Goal: Transaction & Acquisition: Purchase product/service

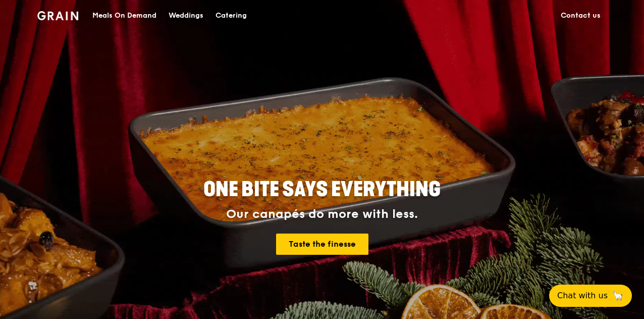
click at [238, 17] on div "Catering" at bounding box center [231, 16] width 31 height 30
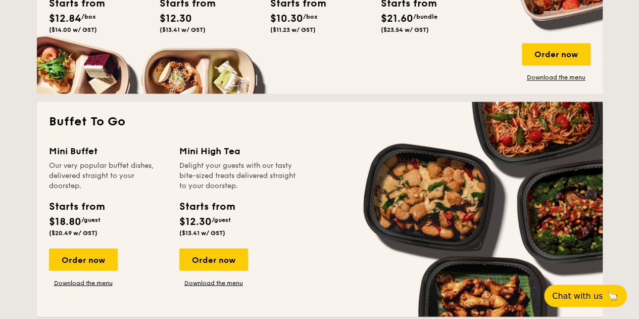
scroll to position [802, 0]
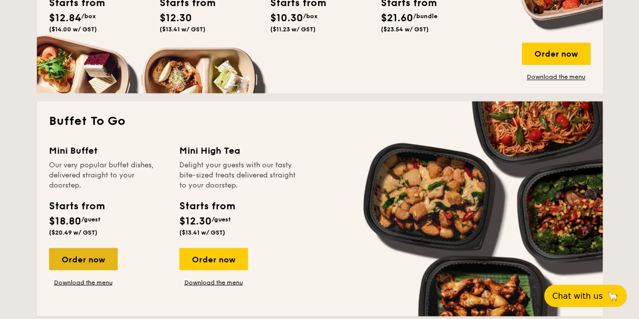
click at [95, 262] on div "Order now" at bounding box center [83, 258] width 69 height 22
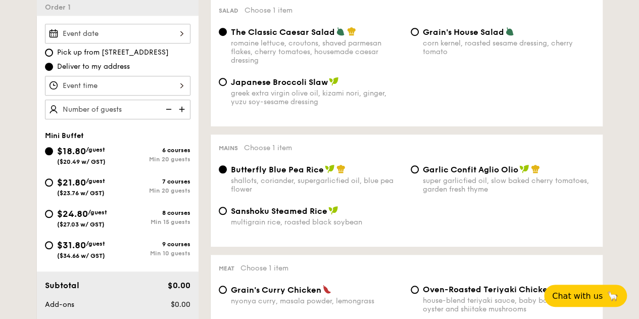
scroll to position [288, 0]
click at [66, 218] on div "$24.80 /guest ($27.03 w/ GST)" at bounding box center [82, 216] width 50 height 21
click at [53, 217] on input "$24.80 /guest ($27.03 w/ GST) 8 courses Min 15 guests" at bounding box center [49, 213] width 8 height 8
radio input "true"
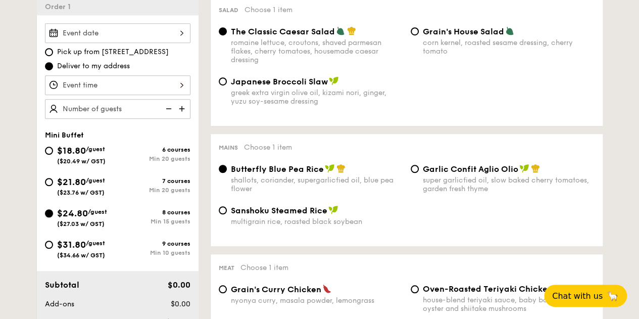
radio input "true"
radio input "false"
radio input "true"
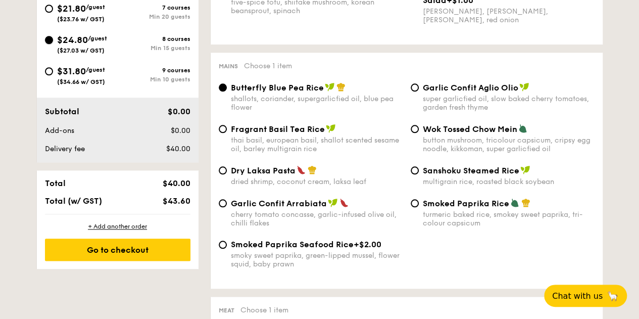
scroll to position [462, 0]
click at [449, 213] on div "turmeric baked rice, smokey sweet paprika, tri-colour capsicum" at bounding box center [509, 218] width 172 height 17
click at [419, 207] on input "Smoked Paprika Rice turmeric baked [PERSON_NAME] sweet paprika, tri-colour caps…" at bounding box center [415, 202] width 8 height 8
radio input "true"
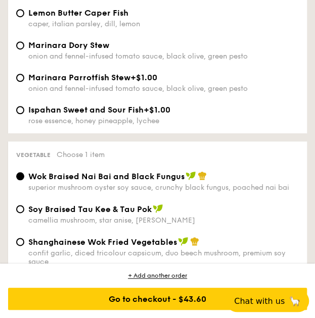
scroll to position [2006, 0]
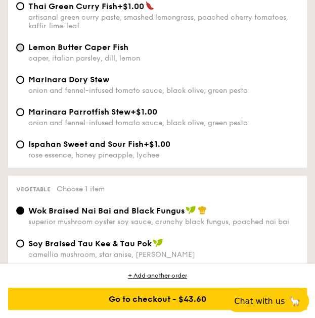
click at [21, 52] on input "Lemon Butter Caper Fish caper, italian parsley, dill, lemon" at bounding box center [20, 47] width 8 height 8
radio input "true"
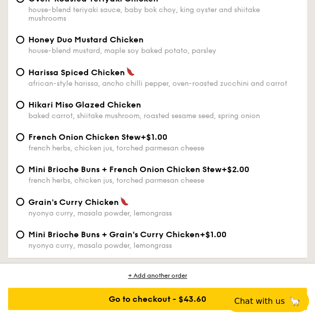
scroll to position [1516, 0]
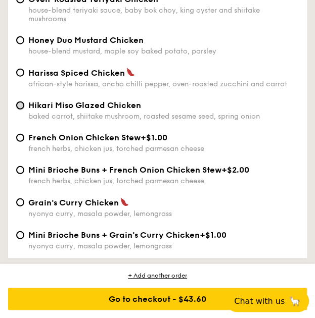
click at [22, 110] on input "Hikari Miso Glazed Chicken baked carrot, shiitake mushroom, roasted sesame seed…" at bounding box center [20, 105] width 8 height 8
radio input "true"
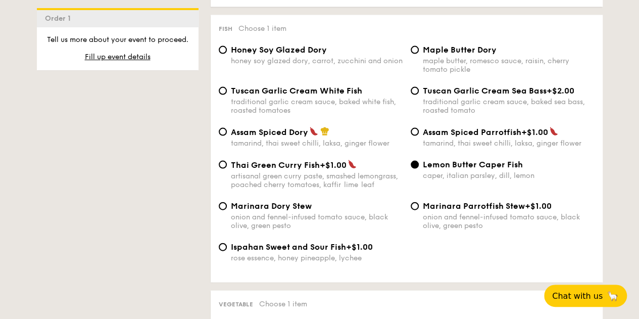
scroll to position [1005, 0]
drag, startPoint x: 366, startPoint y: 98, endPoint x: 231, endPoint y: 96, distance: 134.8
click at [231, 95] on div "Tuscan Garlic Cream White Fish" at bounding box center [317, 90] width 172 height 10
copy span "Tuscan Garlic Cream White Fish"
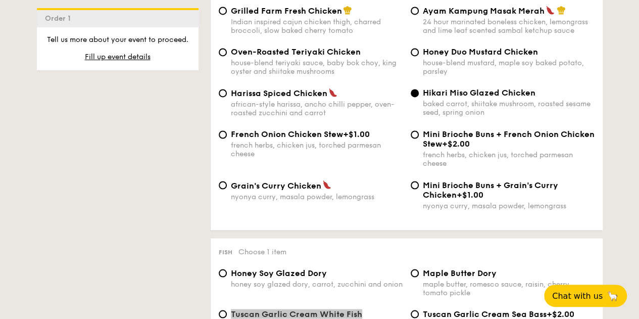
scroll to position [784, 0]
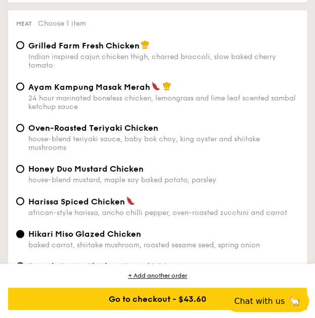
scroll to position [1390, 0]
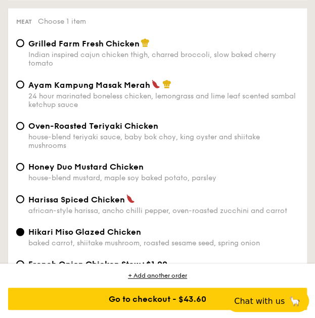
click at [49, 48] on span "Grilled Farm Fresh Chicken" at bounding box center [83, 43] width 111 height 10
click at [24, 47] on input "Grilled Farm Fresh Chicken Indian inspired cajun chicken thigh, charred broccol…" at bounding box center [20, 43] width 8 height 8
radio input "true"
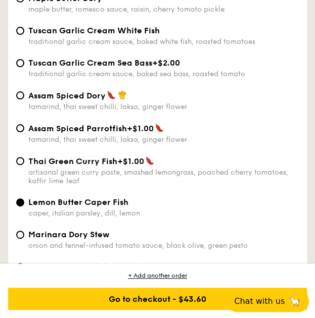
scroll to position [1852, 0]
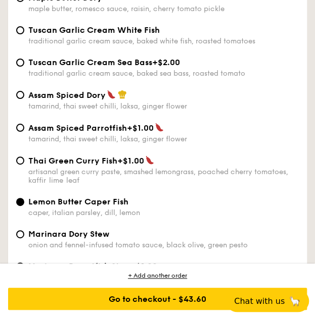
click at [46, 35] on span "Tuscan Garlic Cream White Fish" at bounding box center [93, 30] width 131 height 10
click at [24, 34] on input "Tuscan Garlic Cream White Fish traditional garlic cream sauce, baked white fish…" at bounding box center [20, 30] width 8 height 8
radio input "true"
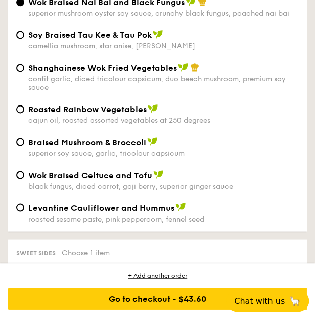
scroll to position [2215, 0]
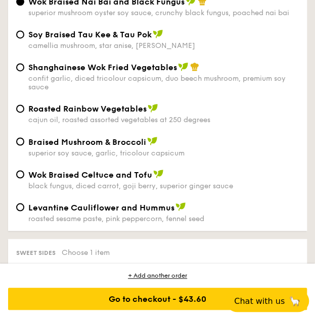
click at [48, 114] on span "Roasted Rainbow Vegetables" at bounding box center [87, 109] width 118 height 10
click at [24, 113] on input "Roasted Rainbow Vegetables cajun oil, roasted assorted vegetables at 250 degrees" at bounding box center [20, 109] width 8 height 8
radio input "true"
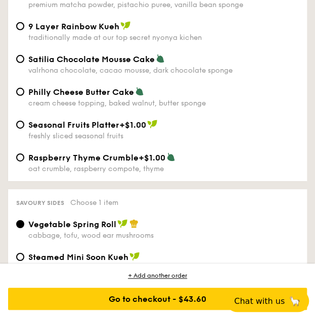
scroll to position [2588, 0]
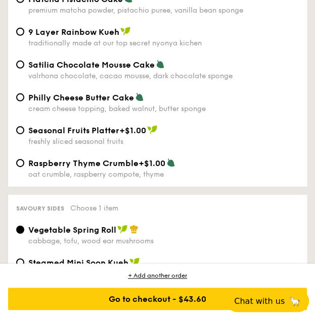
click at [67, 47] on div "traditionally made at our top secret nyonya kichen" at bounding box center [163, 43] width 270 height 9
click at [24, 36] on input "9 Layer Rainbow Kueh traditionally made at our top secret nyonya kichen" at bounding box center [20, 32] width 8 height 8
radio input "true"
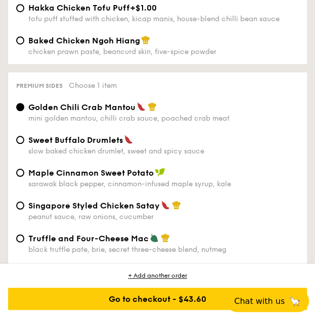
scroll to position [2973, 0]
